Goal: Task Accomplishment & Management: Manage account settings

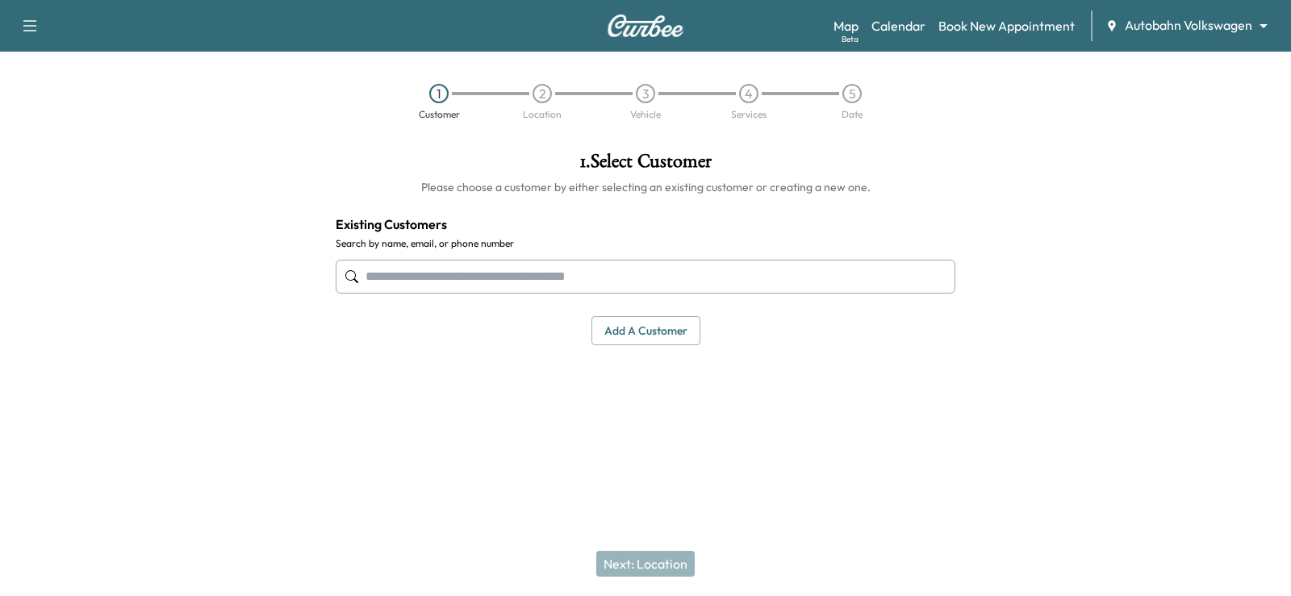
click at [1216, 23] on body "Support Log Out Map Beta Calendar Book New Appointment Autobahn Volkswagen ****…" at bounding box center [645, 298] width 1291 height 596
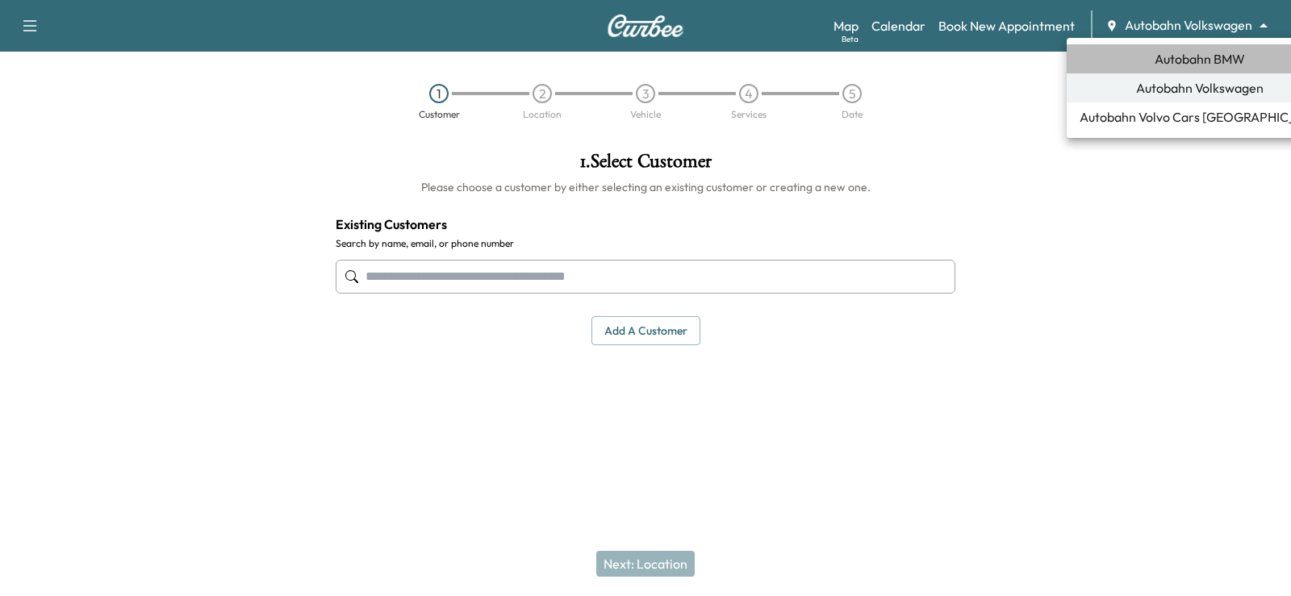
click at [1188, 53] on span "Autobahn BMW" at bounding box center [1200, 58] width 90 height 19
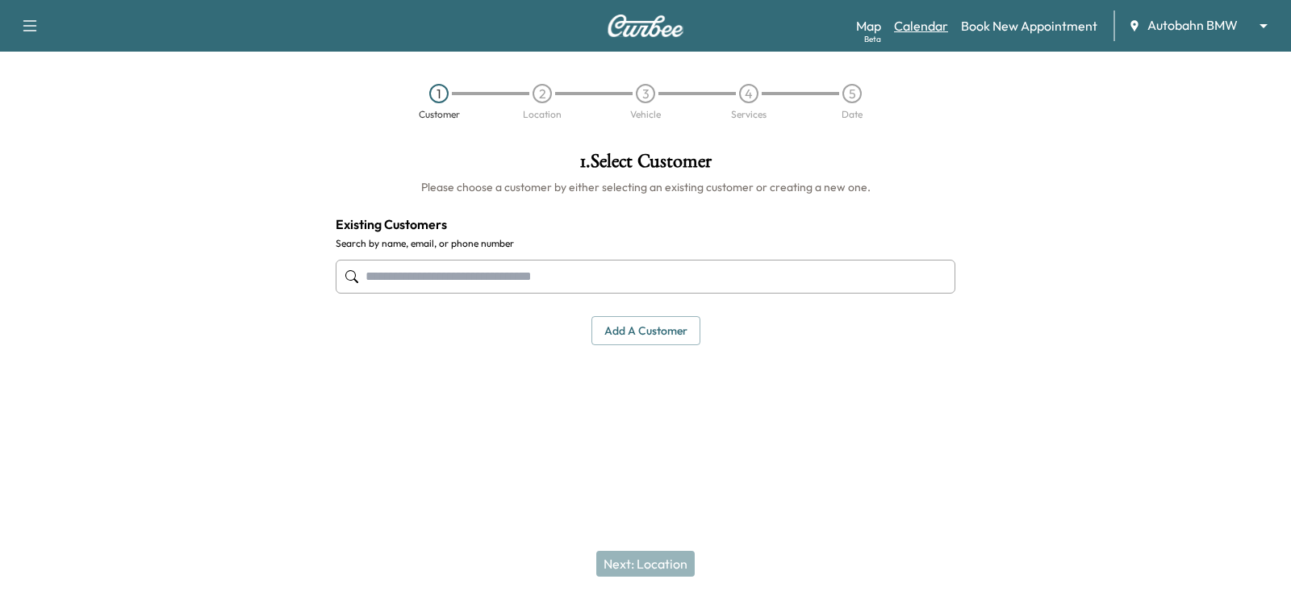
click at [921, 25] on link "Calendar" at bounding box center [921, 25] width 54 height 19
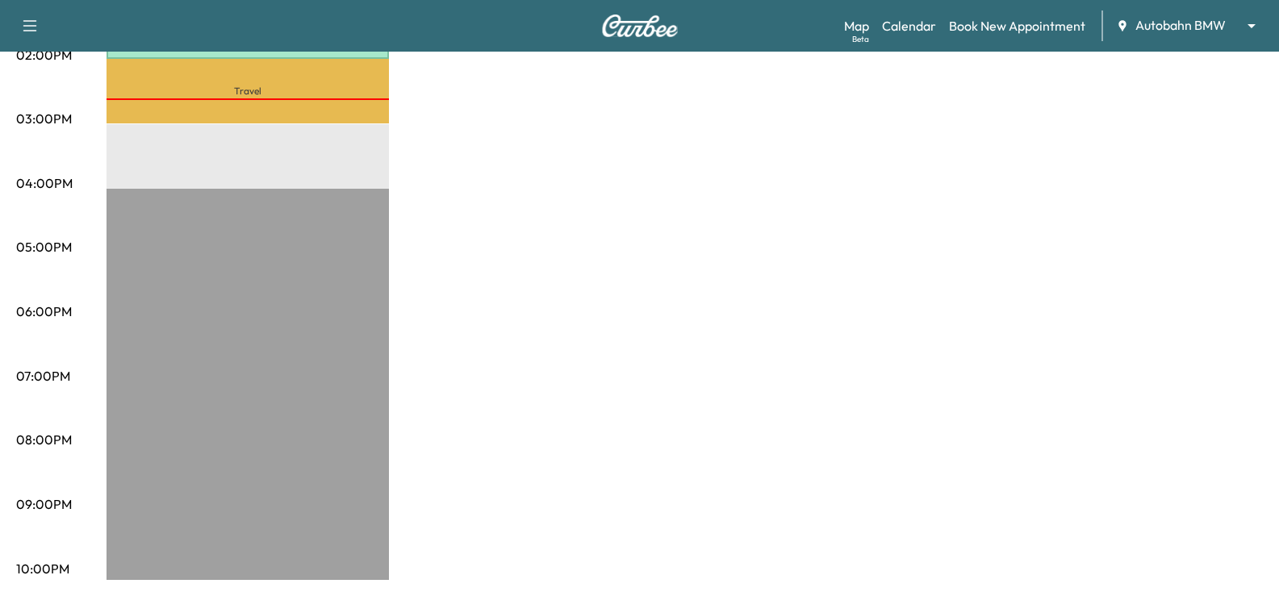
scroll to position [518, 0]
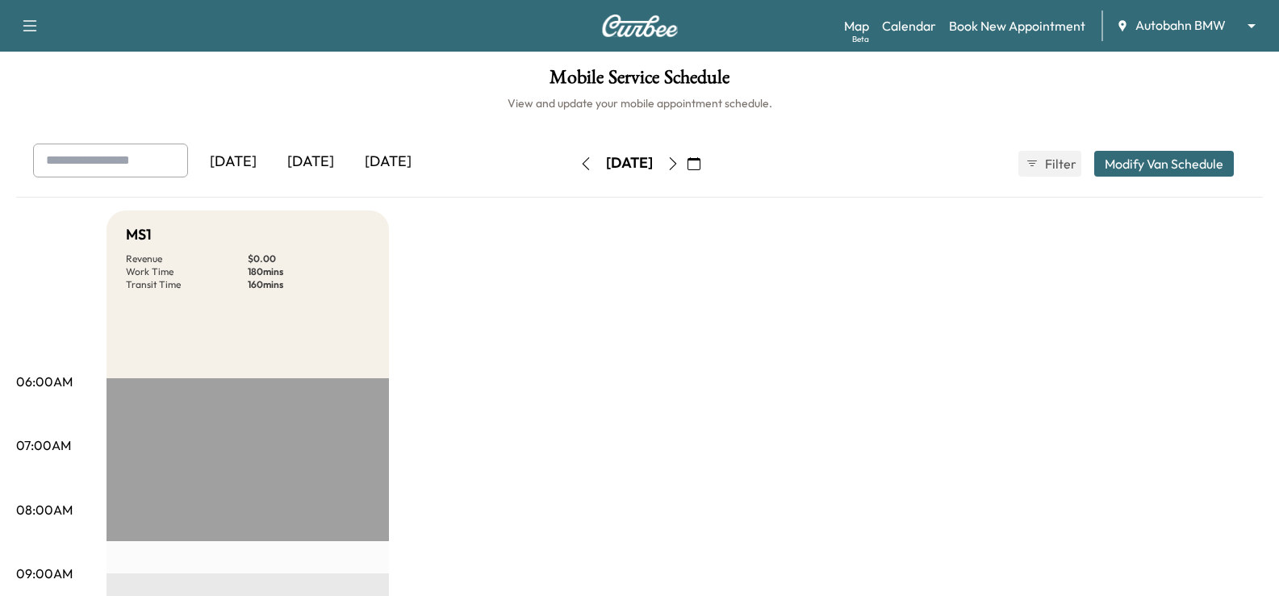
click at [679, 161] on icon "button" at bounding box center [672, 163] width 13 height 13
click at [687, 156] on button "button" at bounding box center [672, 164] width 27 height 26
click at [679, 160] on icon "button" at bounding box center [672, 163] width 13 height 13
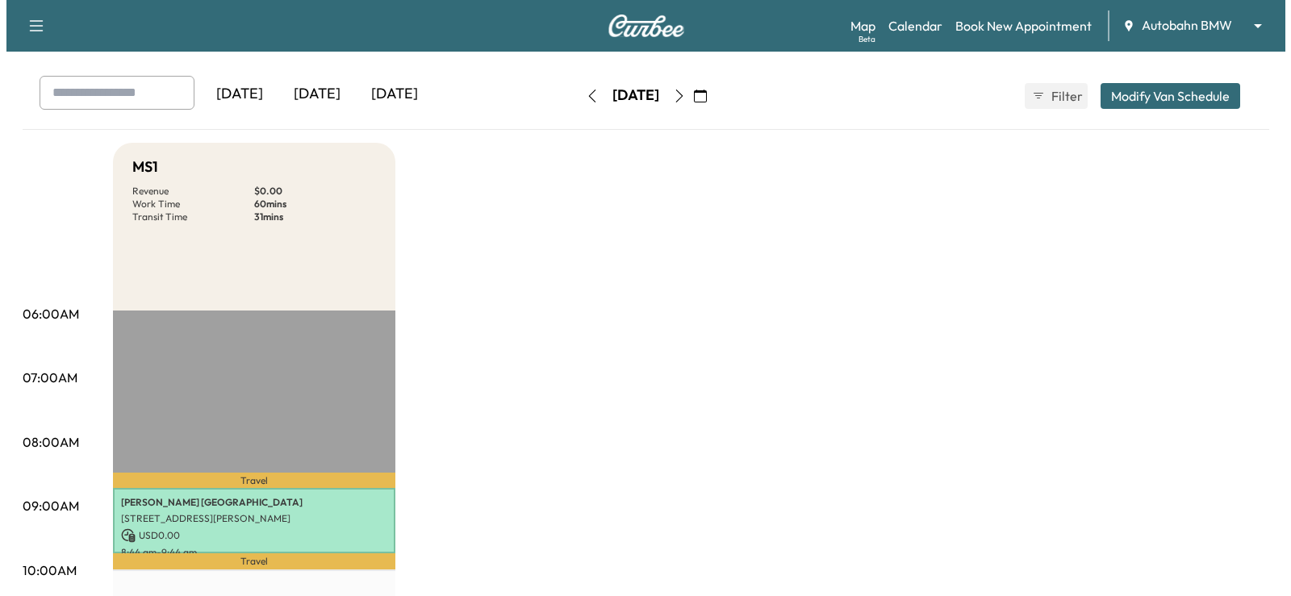
scroll to position [161, 0]
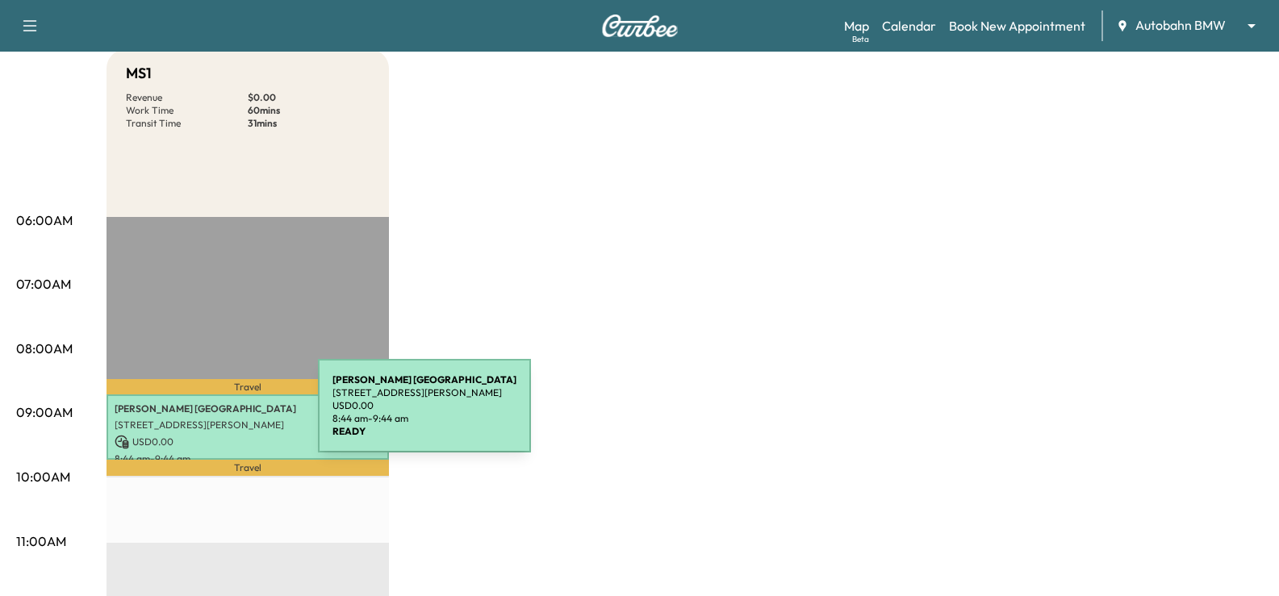
click at [197, 415] on div "[PERSON_NAME] [STREET_ADDRESS][PERSON_NAME] USD 0.00 8:44 am - 9:44 am" at bounding box center [247, 427] width 282 height 65
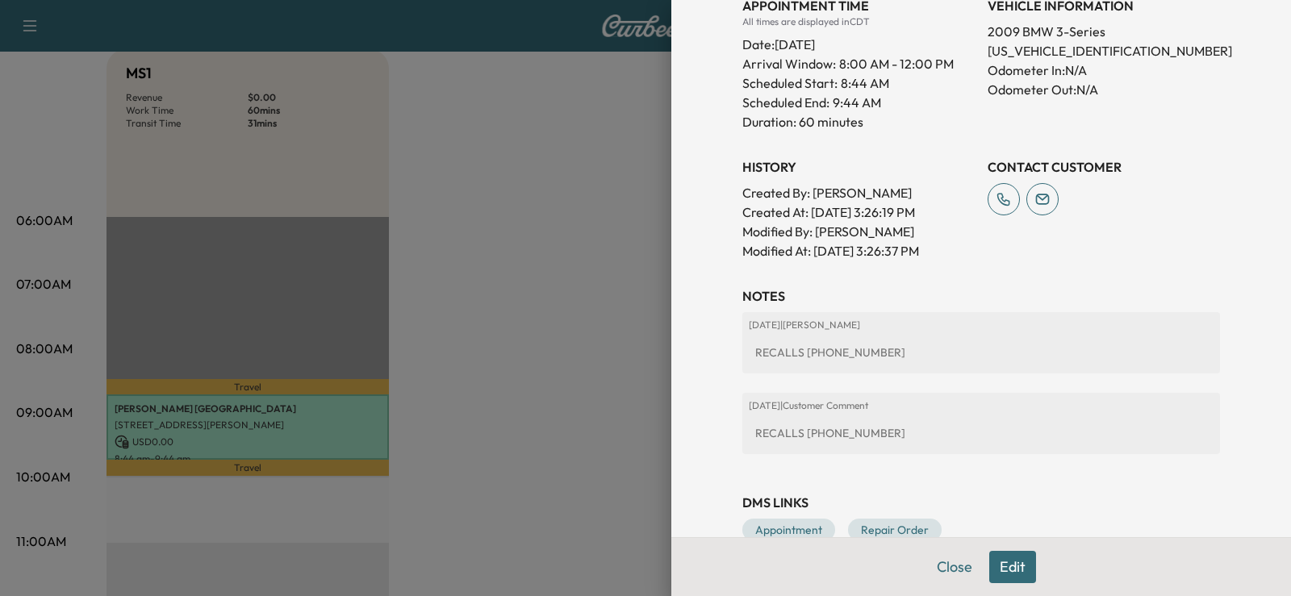
scroll to position [520, 0]
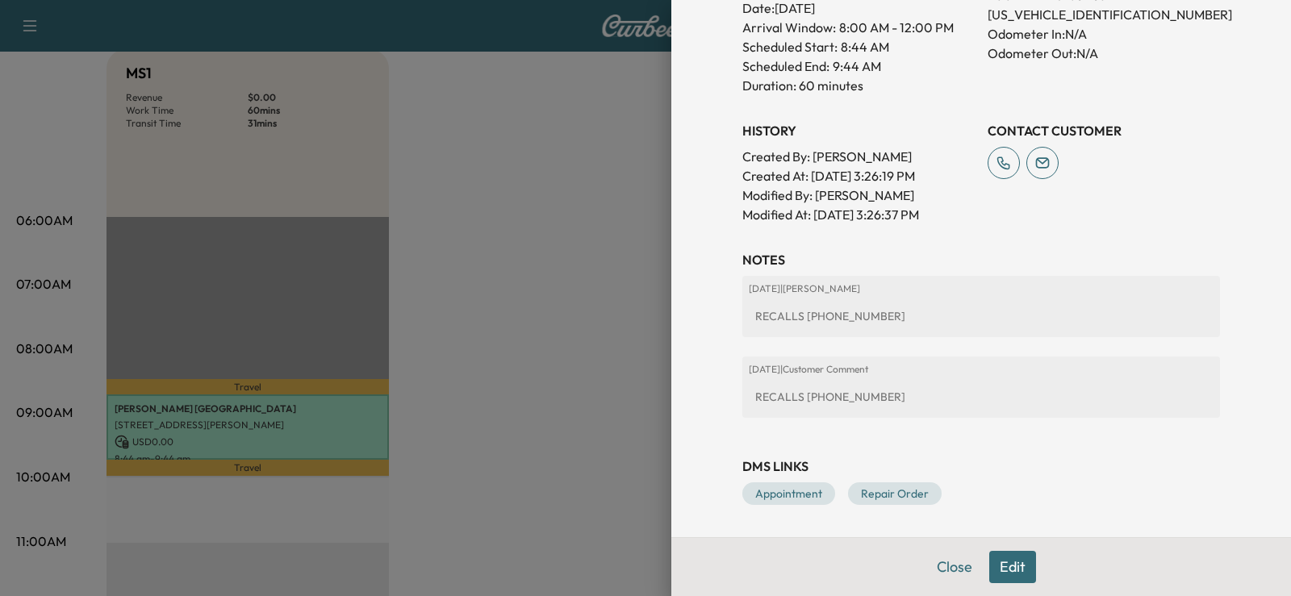
click at [1003, 567] on button "Edit" at bounding box center [1012, 567] width 47 height 32
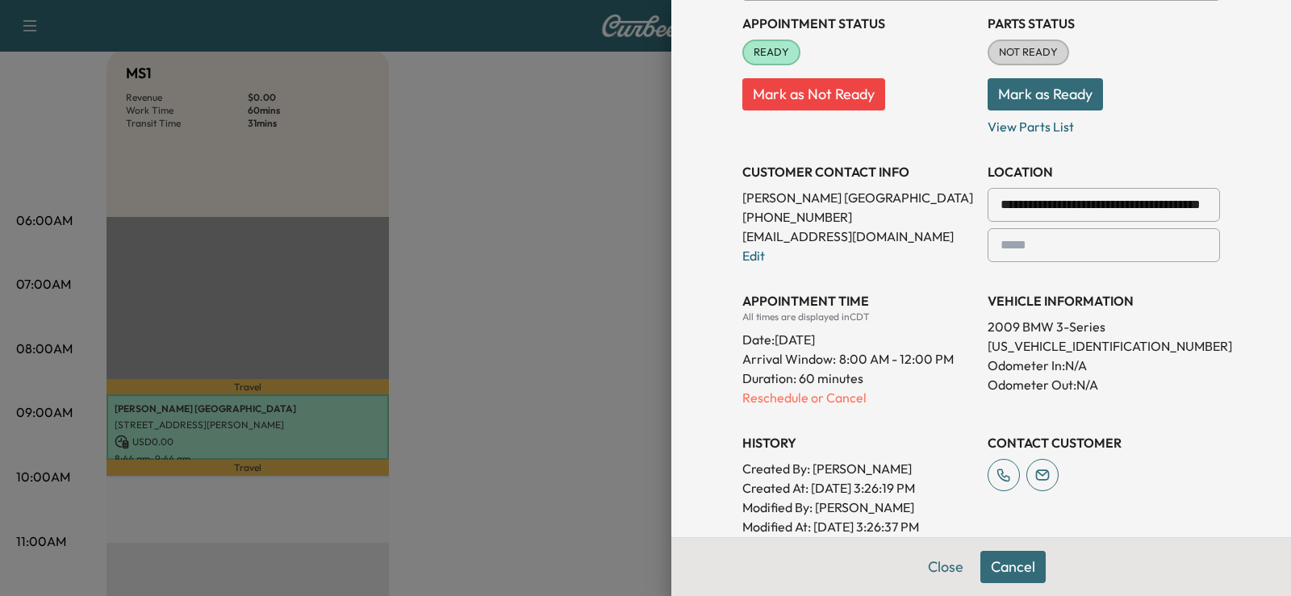
scroll to position [641, 0]
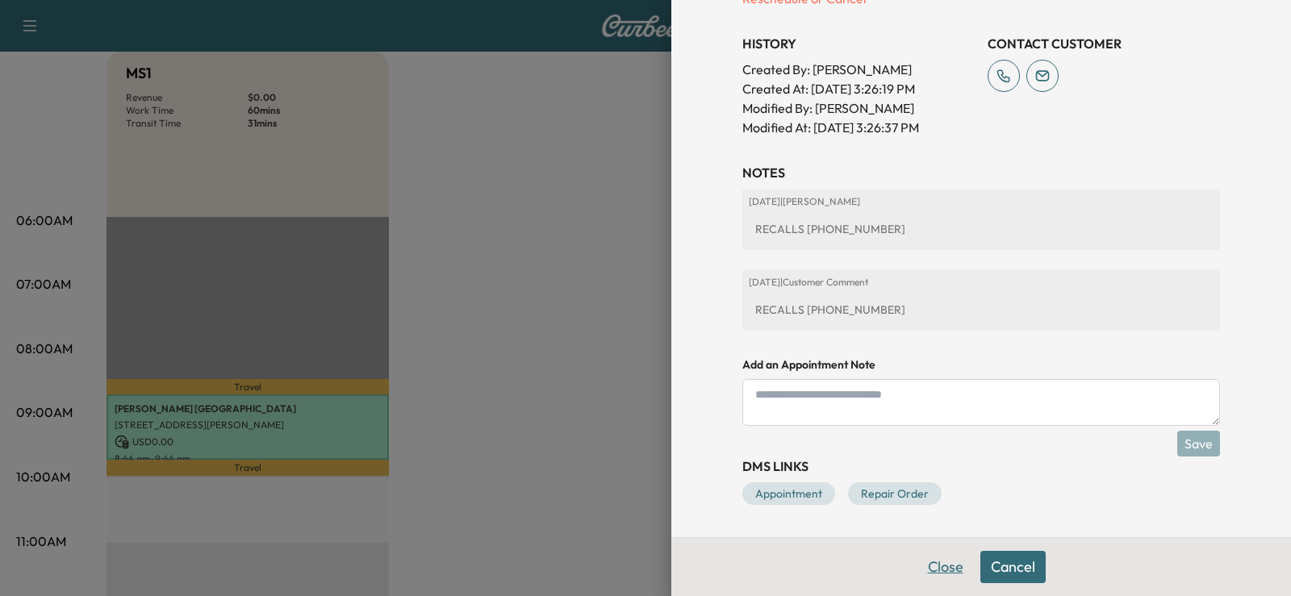
click at [946, 568] on button "Close" at bounding box center [945, 567] width 56 height 32
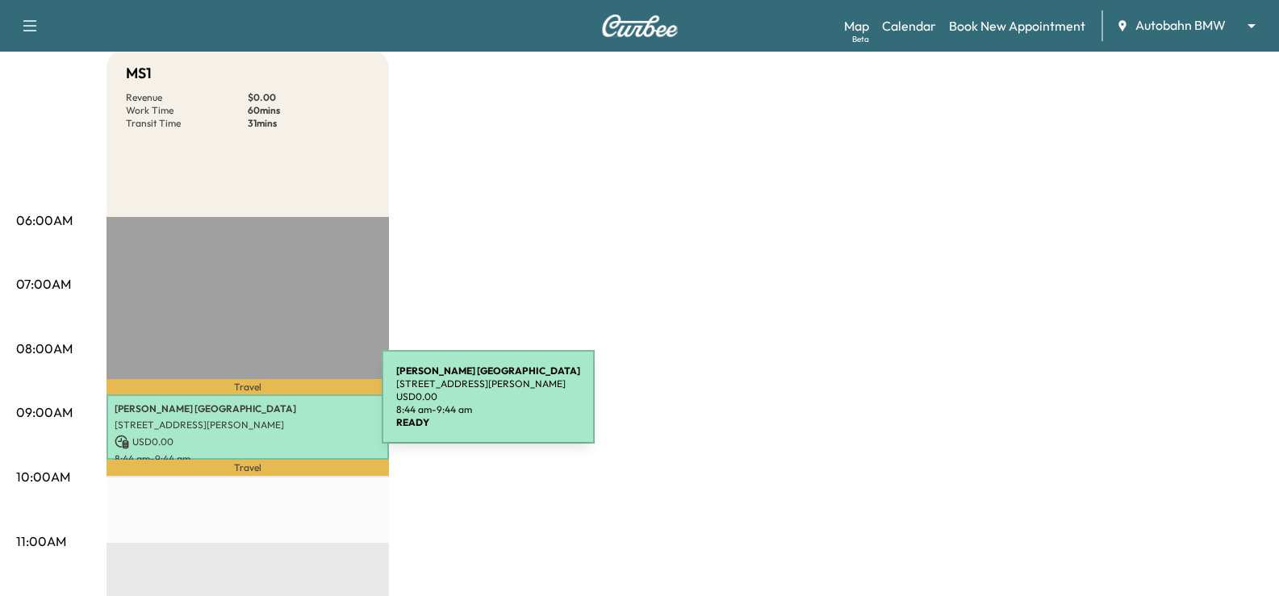
click at [261, 407] on p "[PERSON_NAME]" at bounding box center [248, 409] width 266 height 13
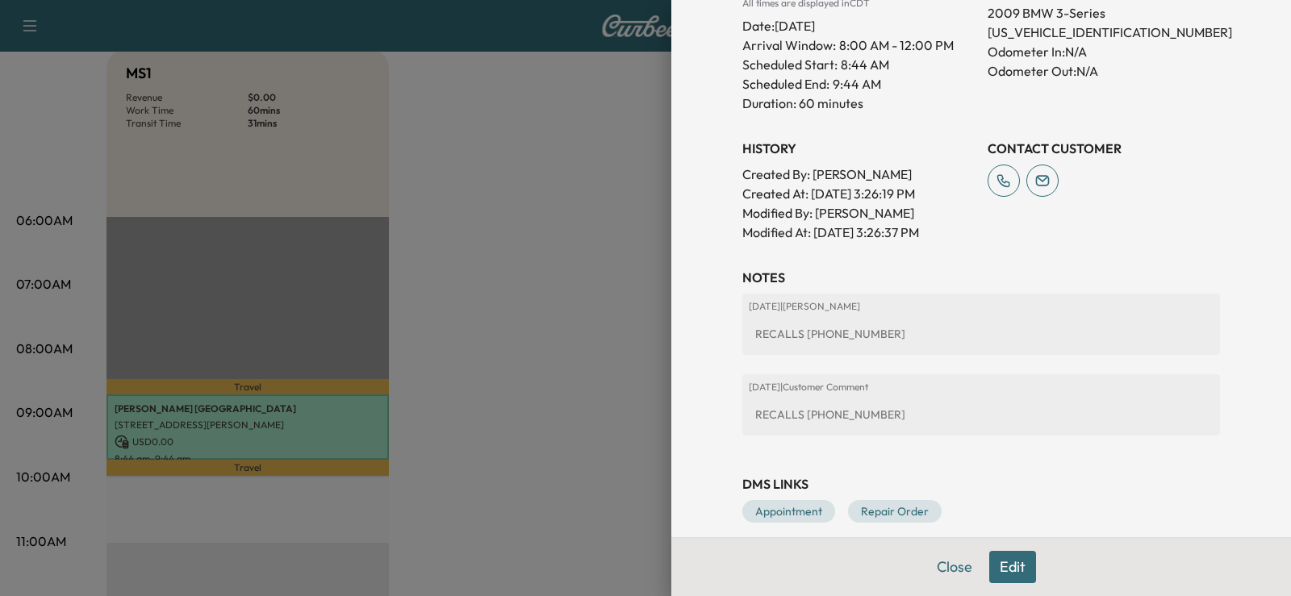
scroll to position [520, 0]
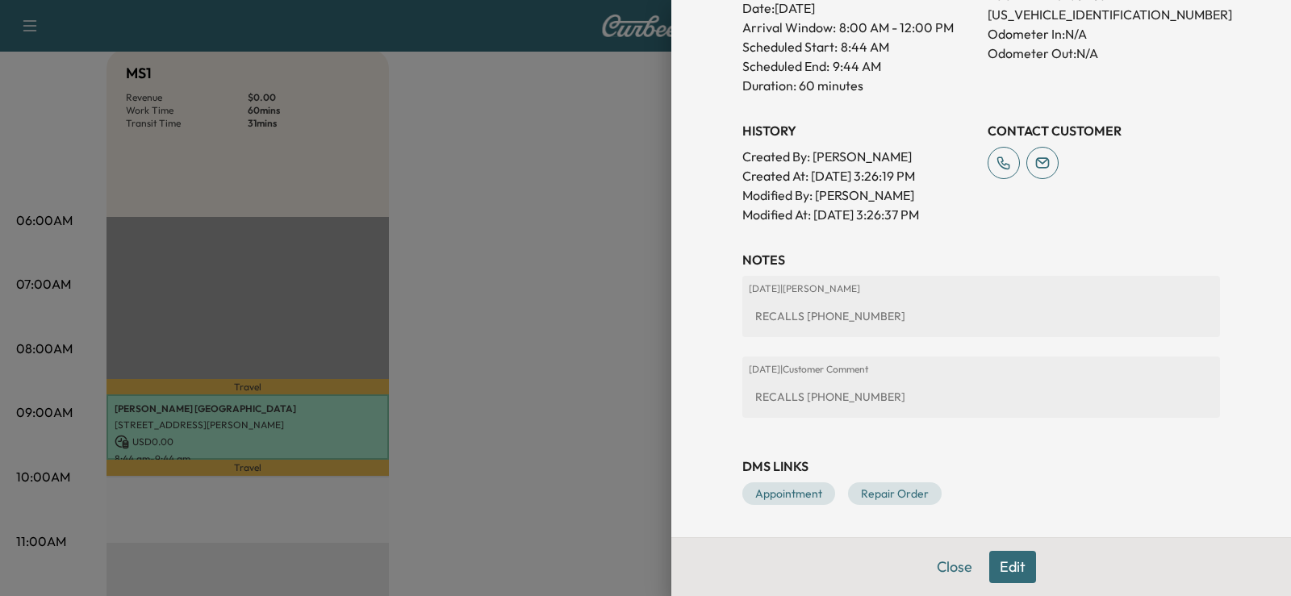
click at [992, 570] on button "Edit" at bounding box center [1012, 567] width 47 height 32
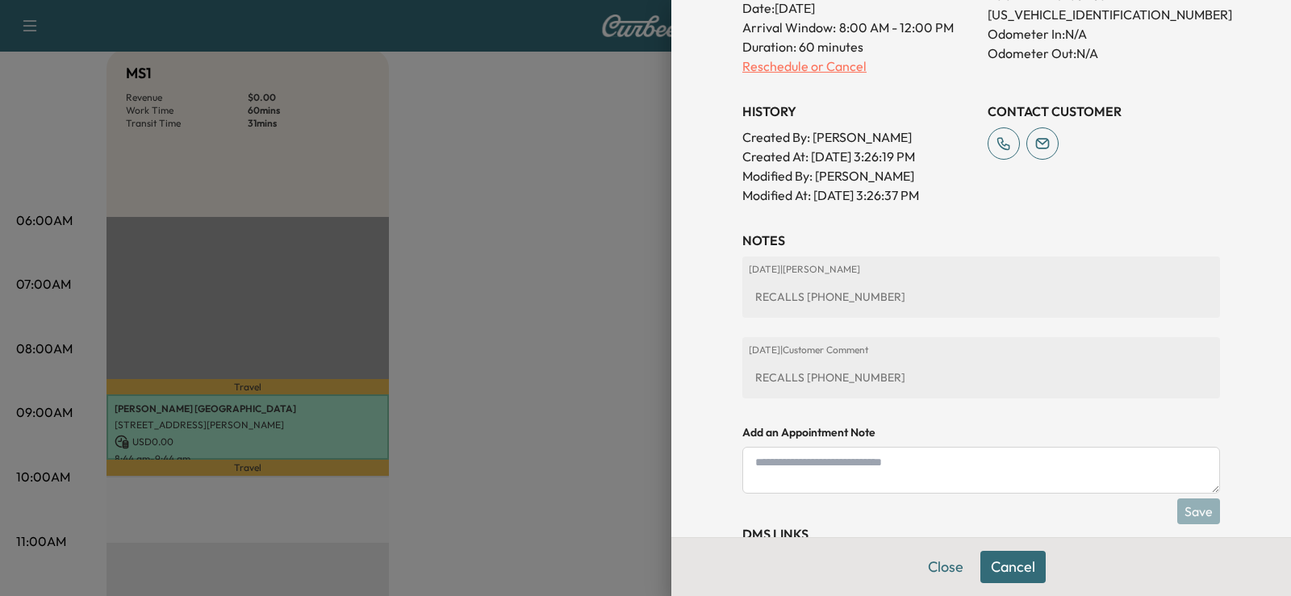
click at [757, 68] on p "Reschedule or Cancel" at bounding box center [858, 65] width 232 height 19
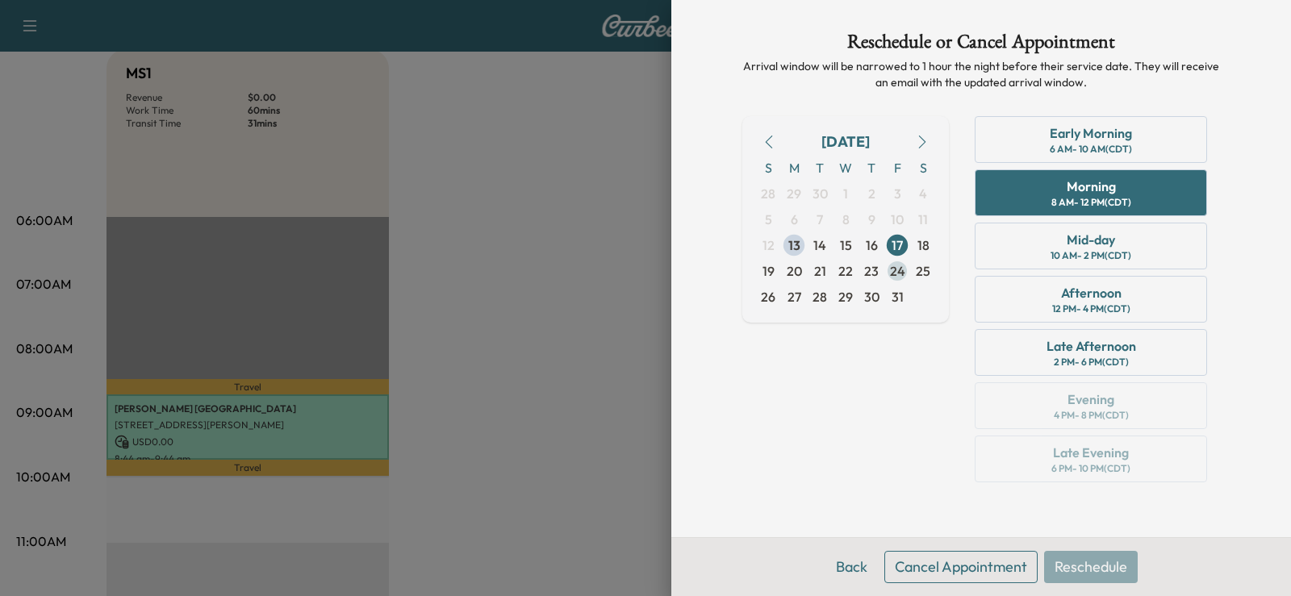
click at [898, 270] on span "24" at bounding box center [897, 270] width 15 height 19
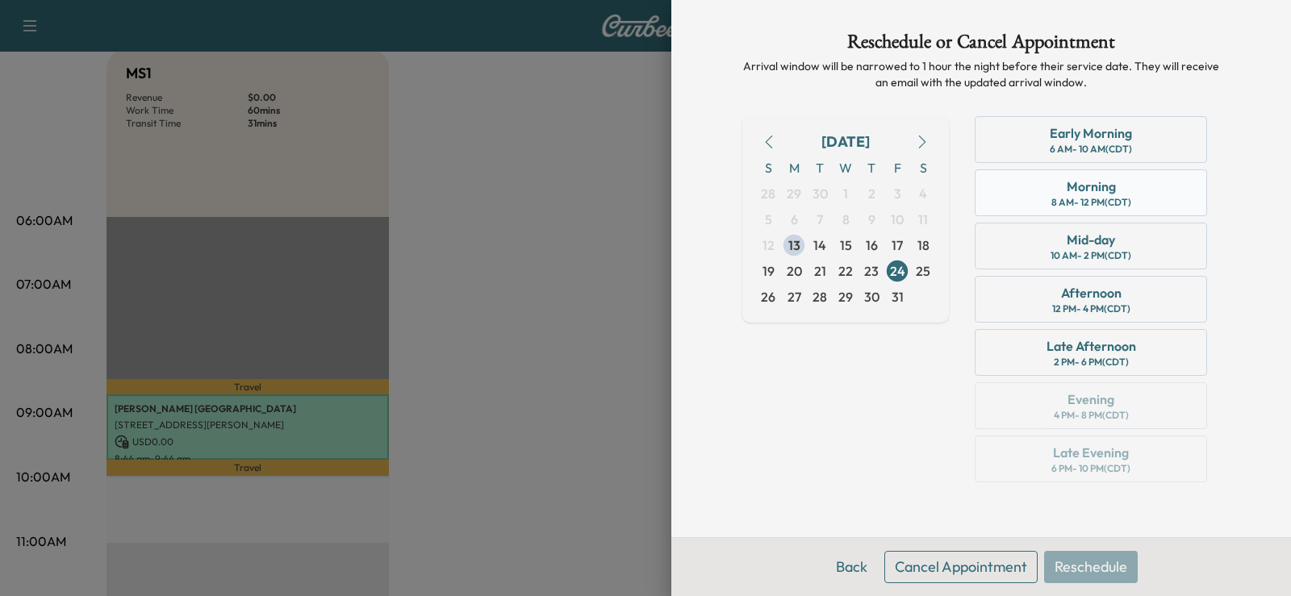
click at [1046, 196] on div "Morning 8 AM - 12 PM (CDT)" at bounding box center [1091, 192] width 232 height 47
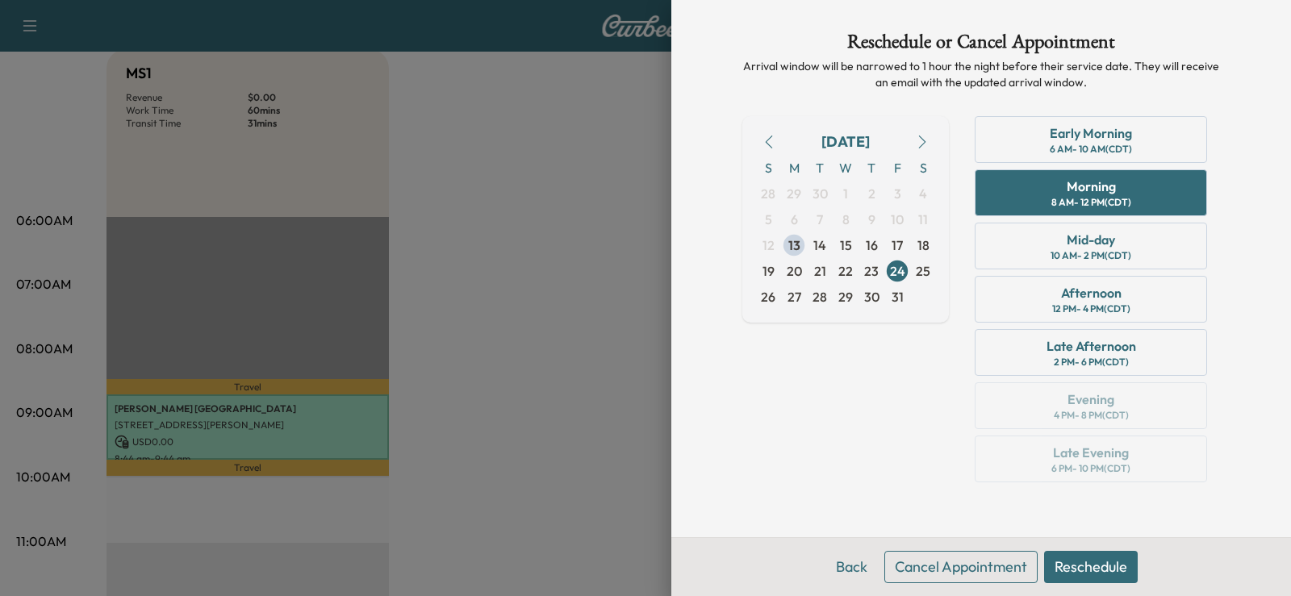
click at [1093, 571] on button "Reschedule" at bounding box center [1091, 567] width 94 height 32
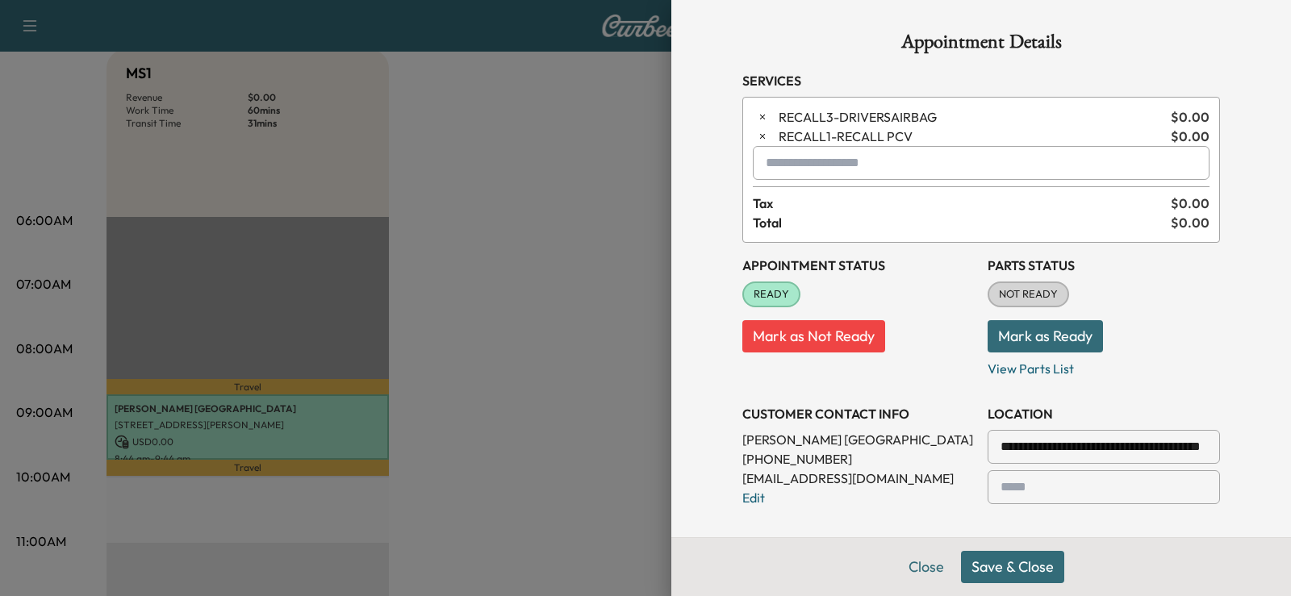
click at [993, 566] on button "Save & Close" at bounding box center [1012, 567] width 103 height 32
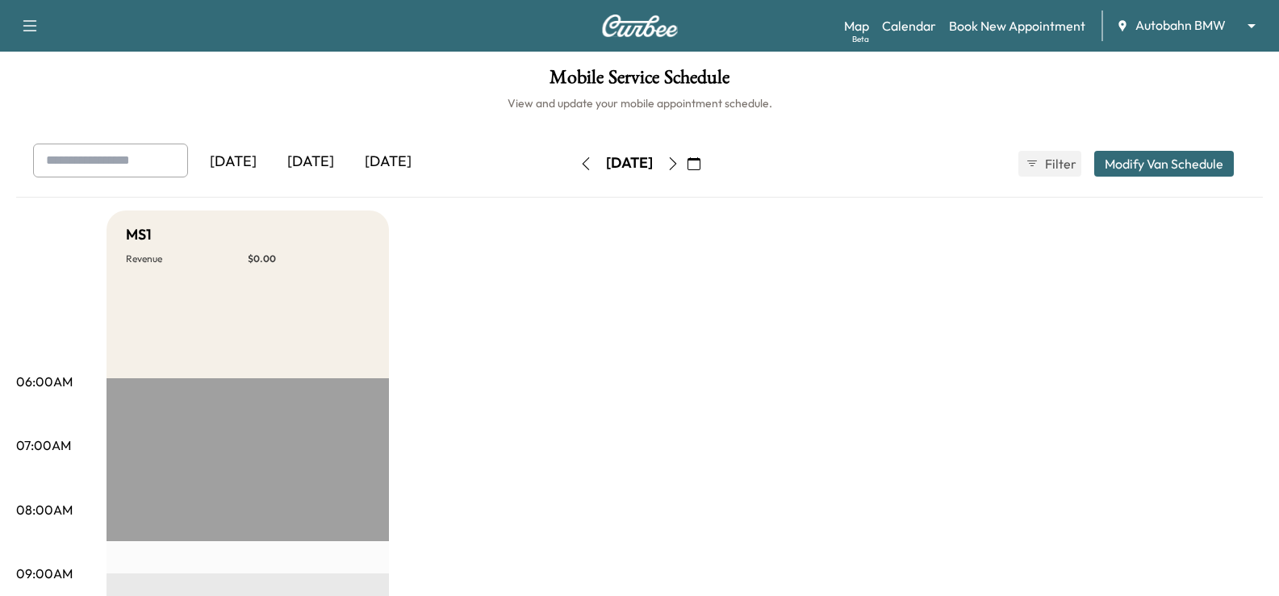
click at [679, 162] on icon "button" at bounding box center [672, 163] width 13 height 13
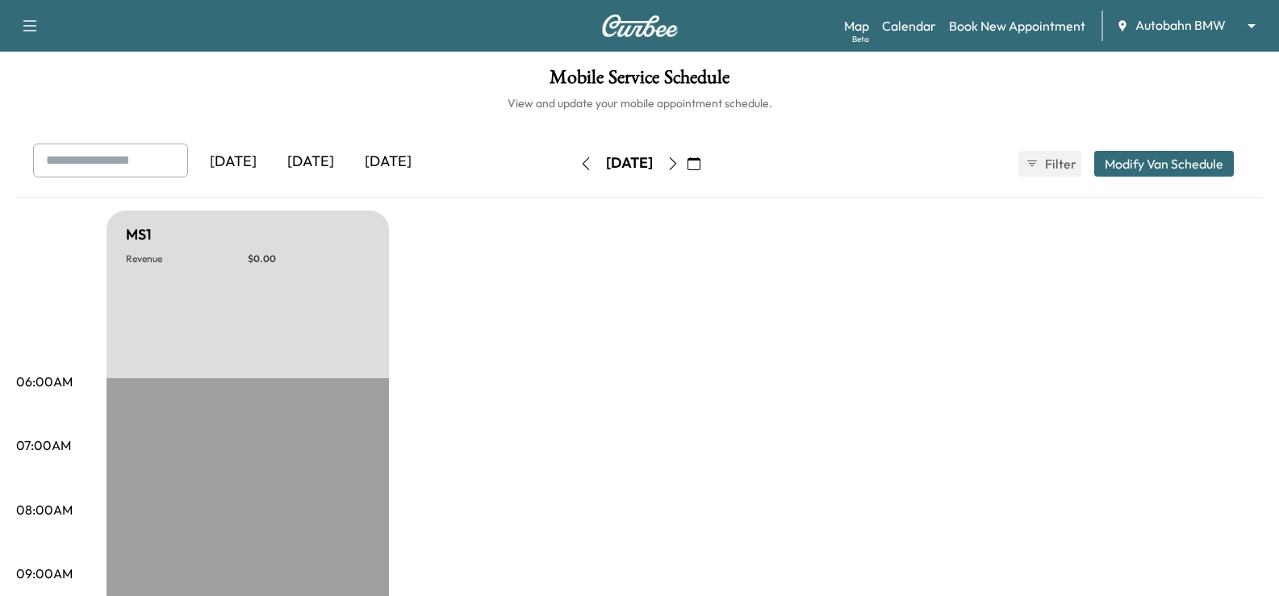
click at [679, 163] on icon "button" at bounding box center [672, 163] width 13 height 13
click at [700, 161] on icon "button" at bounding box center [693, 163] width 13 height 13
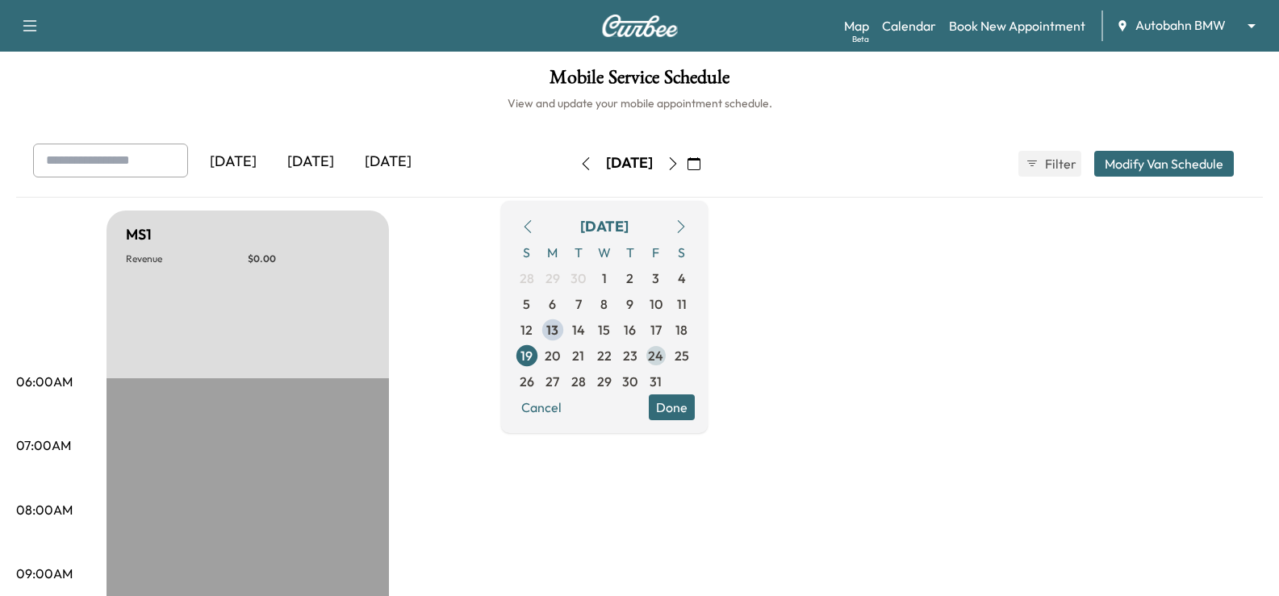
click at [663, 359] on span "24" at bounding box center [655, 355] width 15 height 19
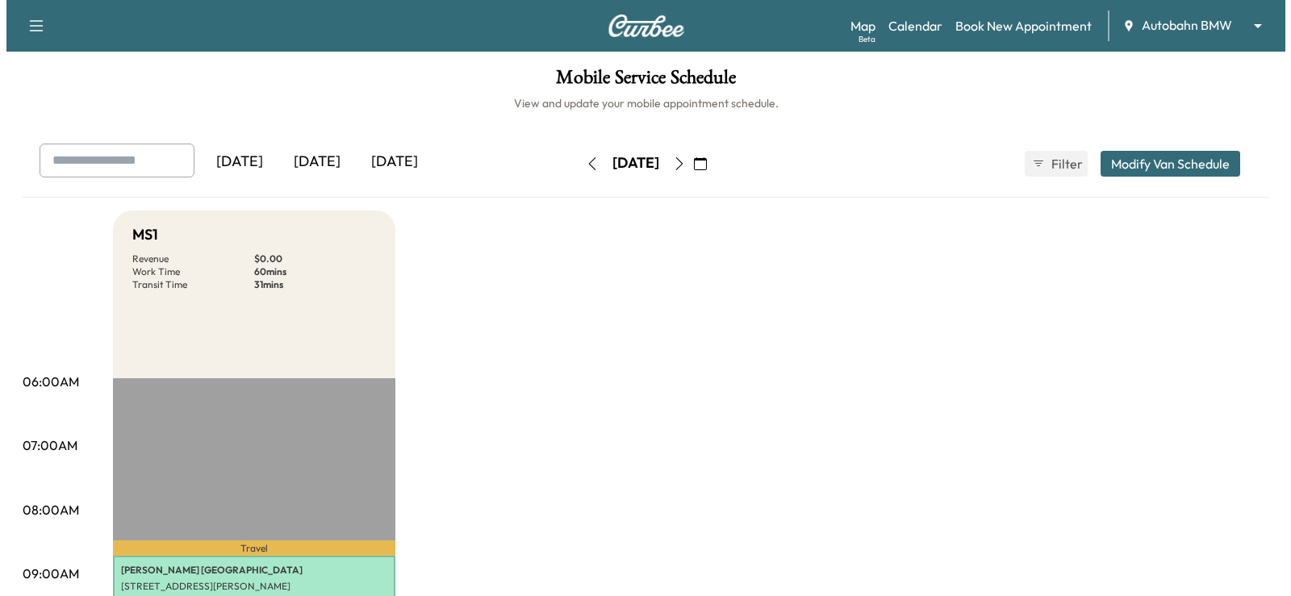
scroll to position [161, 0]
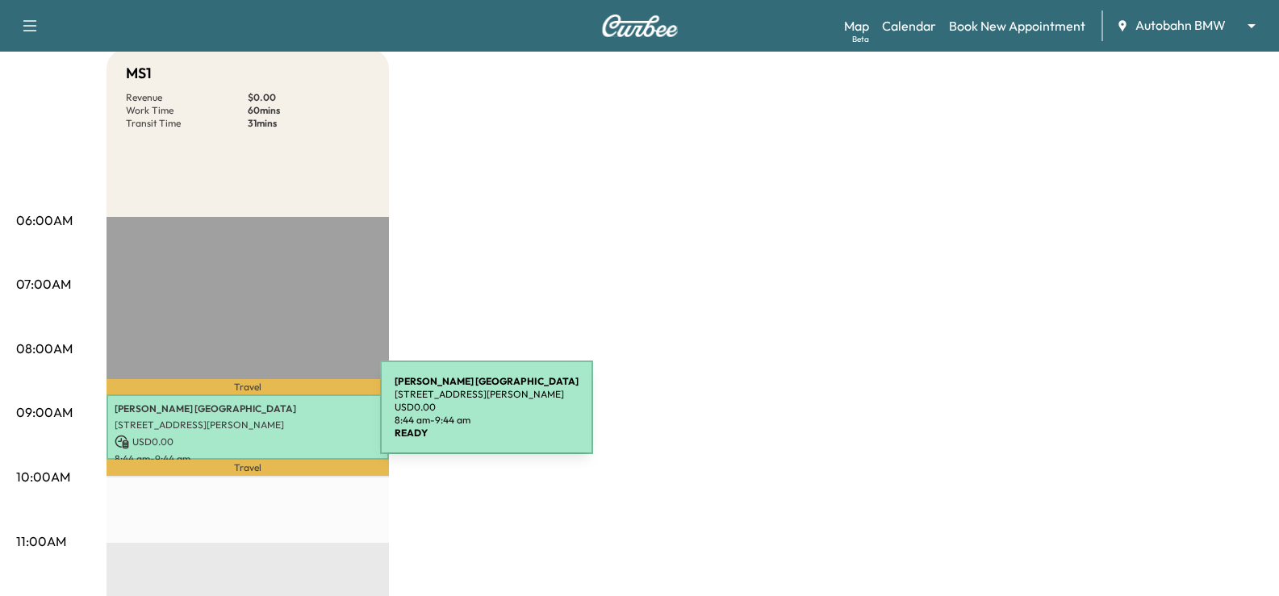
click at [259, 419] on p "[STREET_ADDRESS][PERSON_NAME]" at bounding box center [248, 425] width 266 height 13
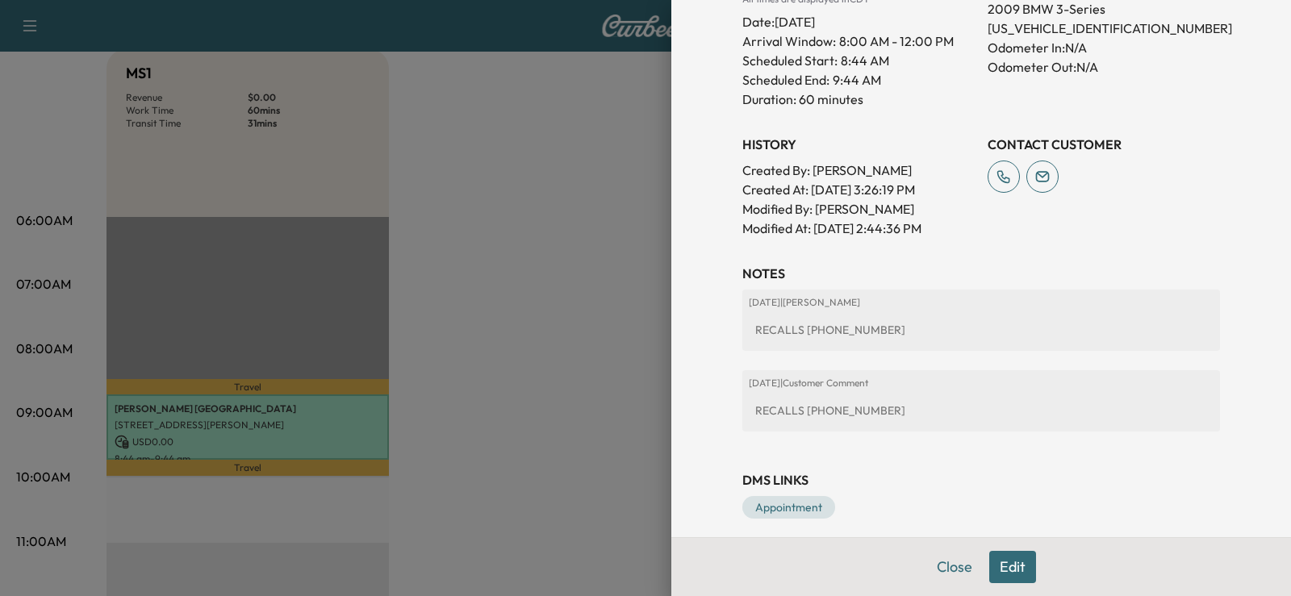
scroll to position [520, 0]
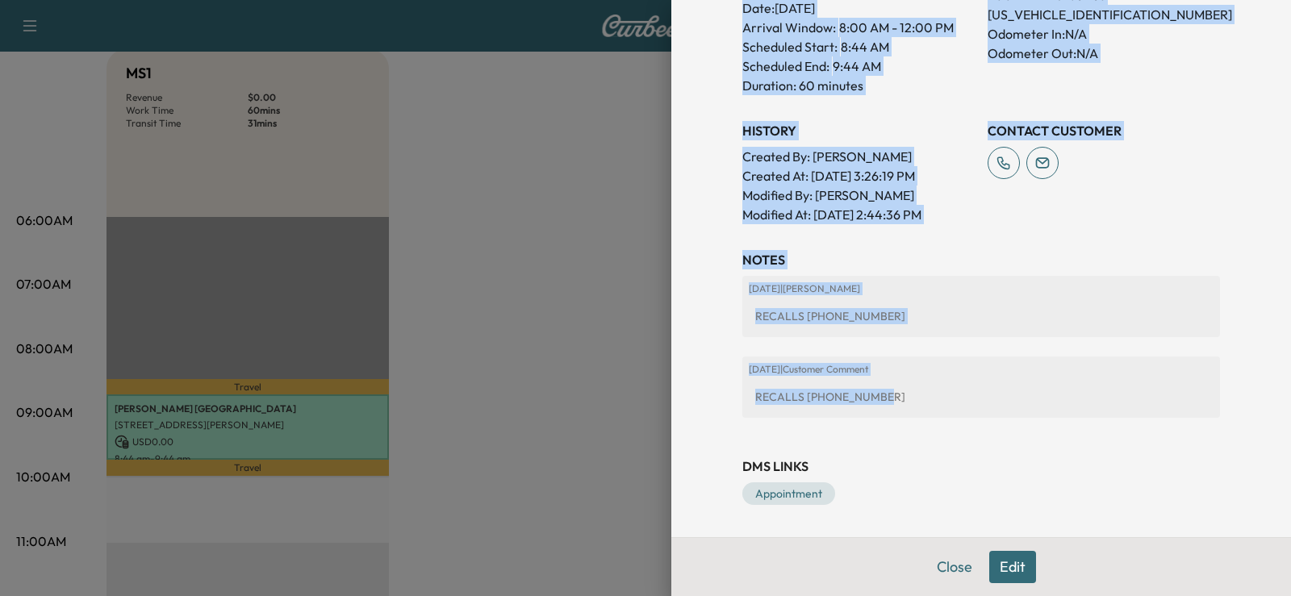
drag, startPoint x: 688, startPoint y: 32, endPoint x: 1137, endPoint y: 392, distance: 575.1
click at [1137, 392] on div "Appointment Details Services RECALL3 - DRIVERSAIRBAG $ 0.00 RECALL1 - RECALL PC…" at bounding box center [981, 298] width 620 height 596
copy div "Appointment Details Services RECALL3 - DRIVERSAIRBAG $ 0.00 RECALL1 - RECALL PC…"
